Goal: Task Accomplishment & Management: Manage account settings

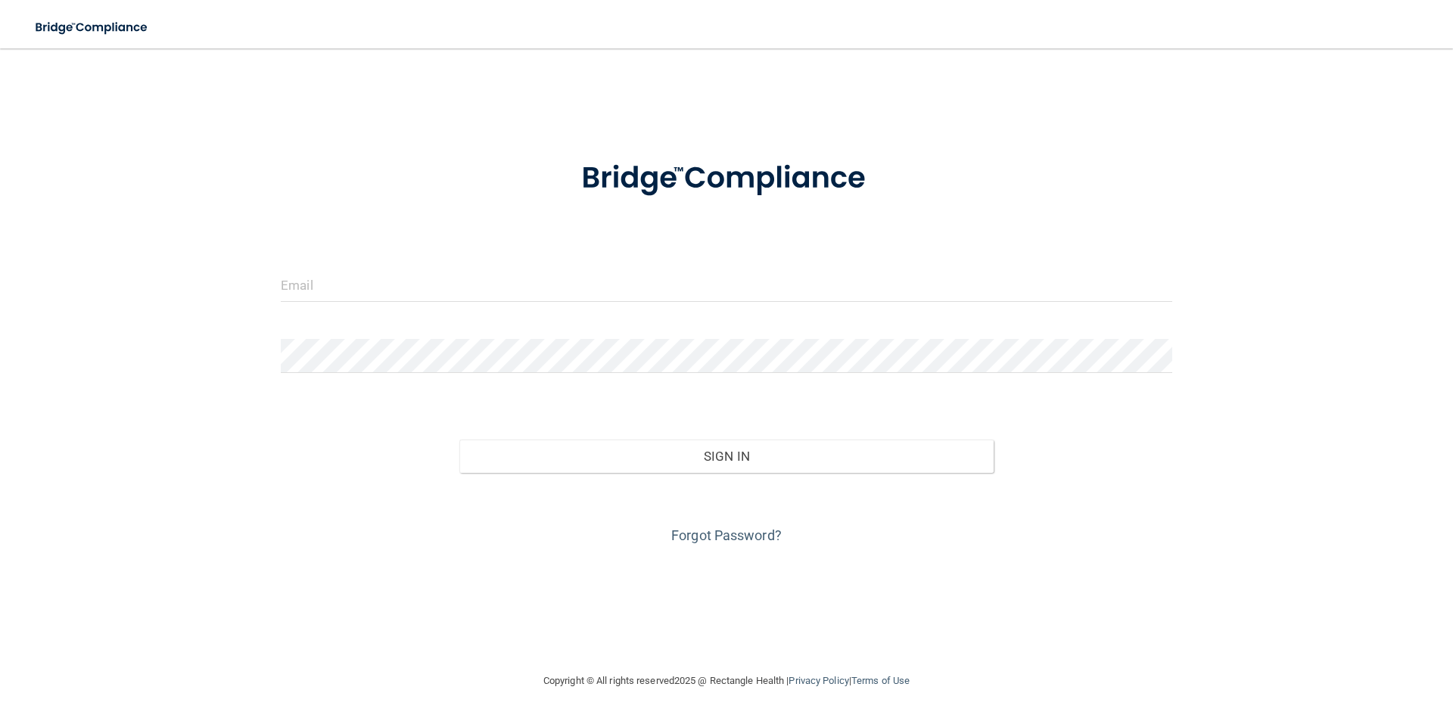
click at [758, 308] on div at bounding box center [726, 290] width 914 height 45
click at [610, 264] on form "Invalid email/password. You don't have permission to access that page. Sign In …" at bounding box center [726, 343] width 891 height 409
click at [461, 278] on input "email" at bounding box center [726, 285] width 891 height 34
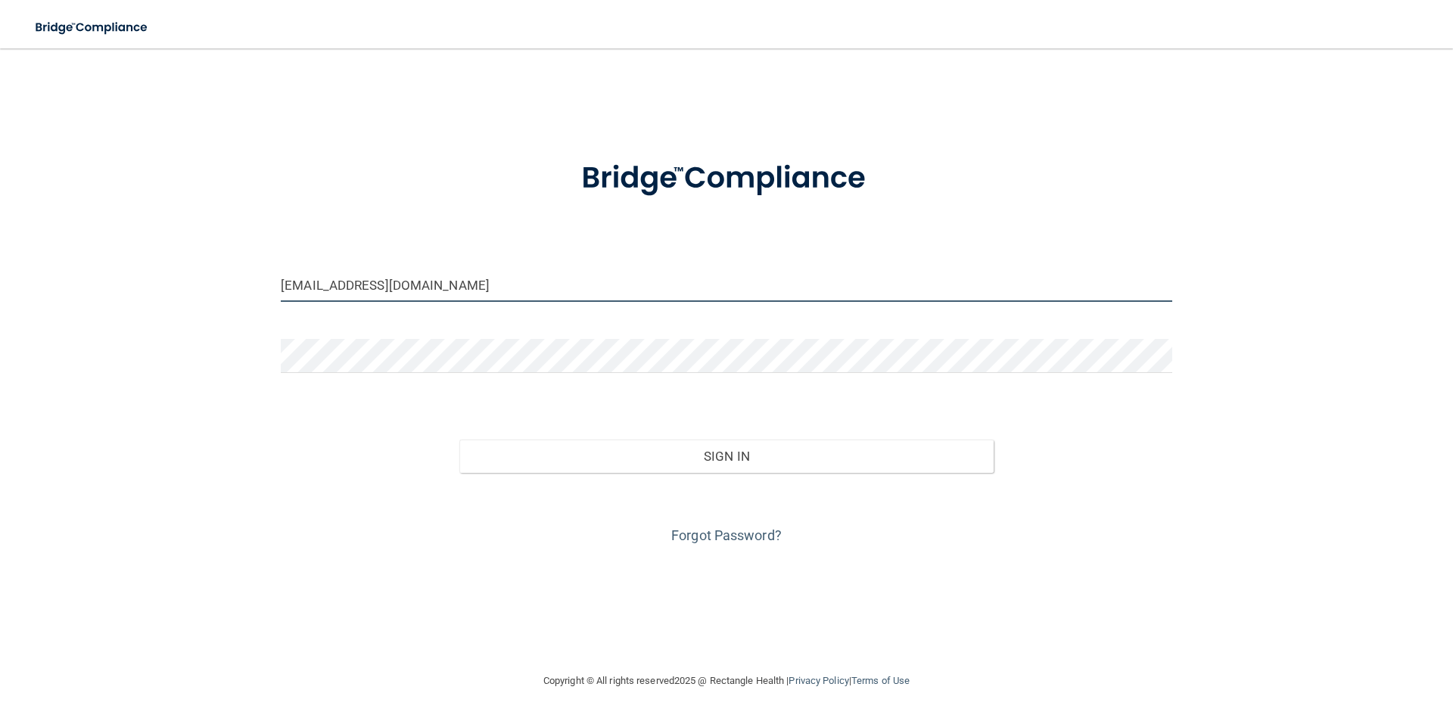
type input "yvonne9513@gmai.com"
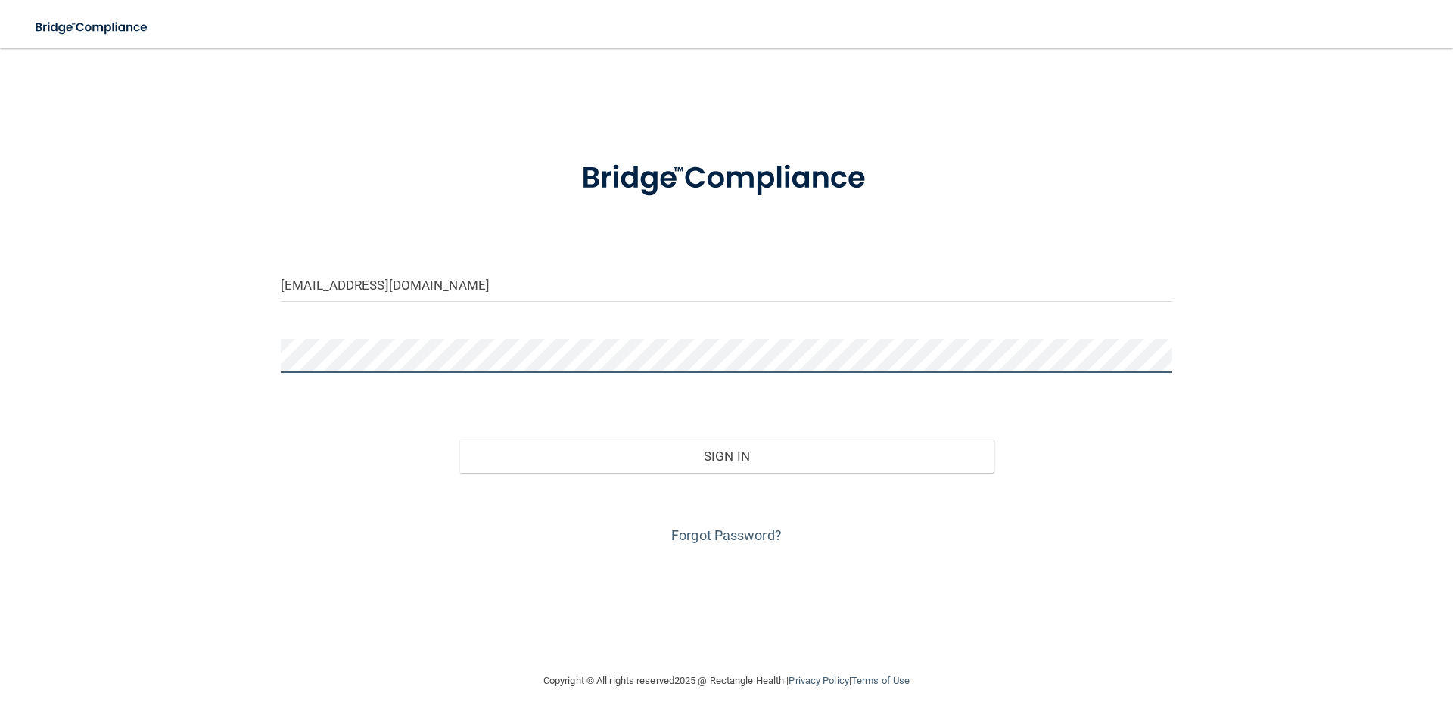
click at [459, 440] on button "Sign In" at bounding box center [726, 456] width 535 height 33
